Goal: Book appointment/travel/reservation

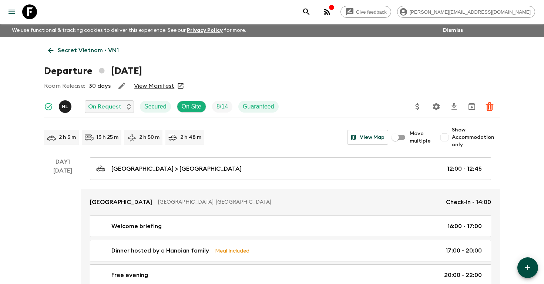
scroll to position [938, 0]
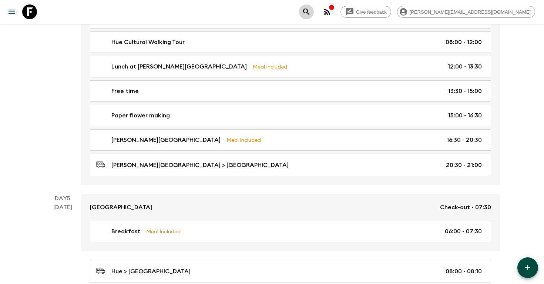
click at [309, 13] on icon "search adventures" at bounding box center [306, 12] width 6 height 6
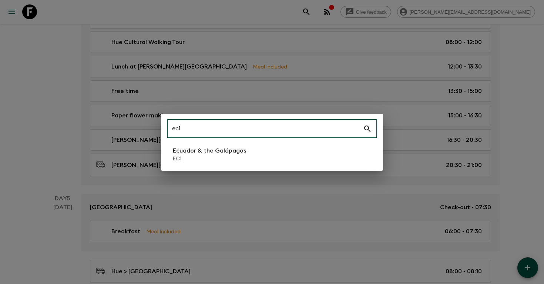
type input "ec1"
click at [225, 154] on p "Ecuador & the Galápagos" at bounding box center [209, 150] width 73 height 9
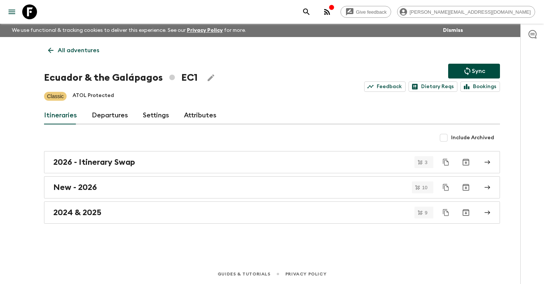
click at [103, 121] on link "Departures" at bounding box center [110, 116] width 36 height 18
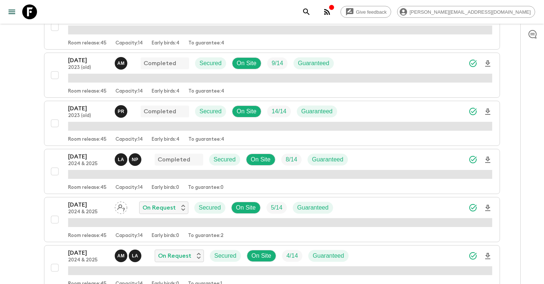
scroll to position [378, 0]
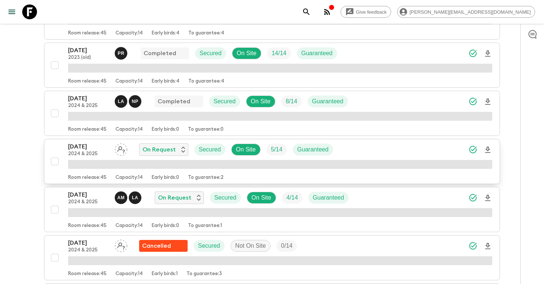
click at [92, 150] on p "[DATE]" at bounding box center [88, 146] width 41 height 9
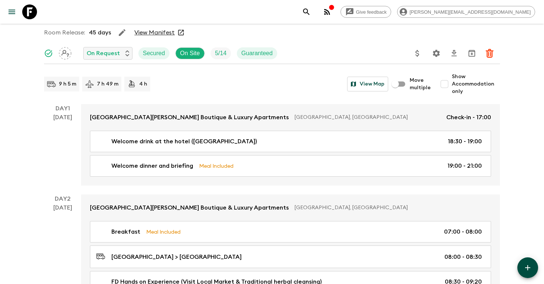
scroll to position [55, 0]
